Goal: Transaction & Acquisition: Book appointment/travel/reservation

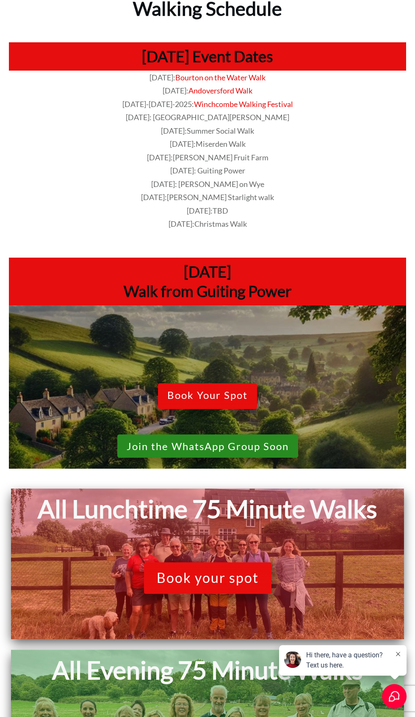
scroll to position [88, 0]
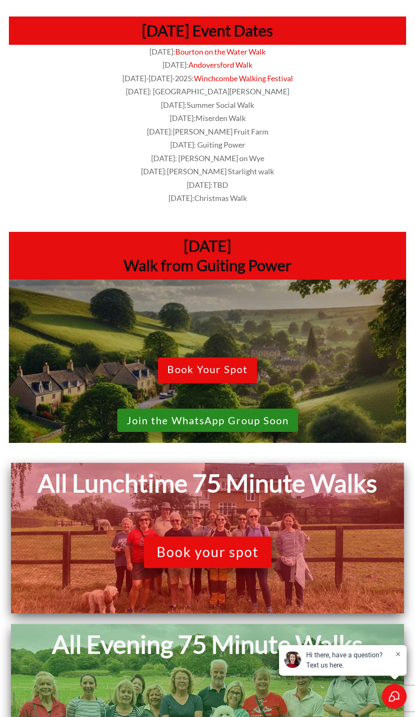
click at [200, 566] on link "Book your spot" at bounding box center [207, 552] width 127 height 31
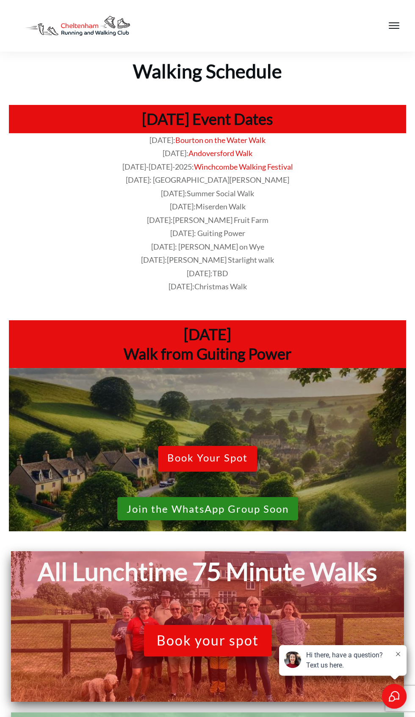
click at [195, 456] on span "Book Your Spot" at bounding box center [207, 459] width 80 height 15
click at [201, 643] on span "Book your spot" at bounding box center [208, 641] width 102 height 16
